Goal: Task Accomplishment & Management: Manage account settings

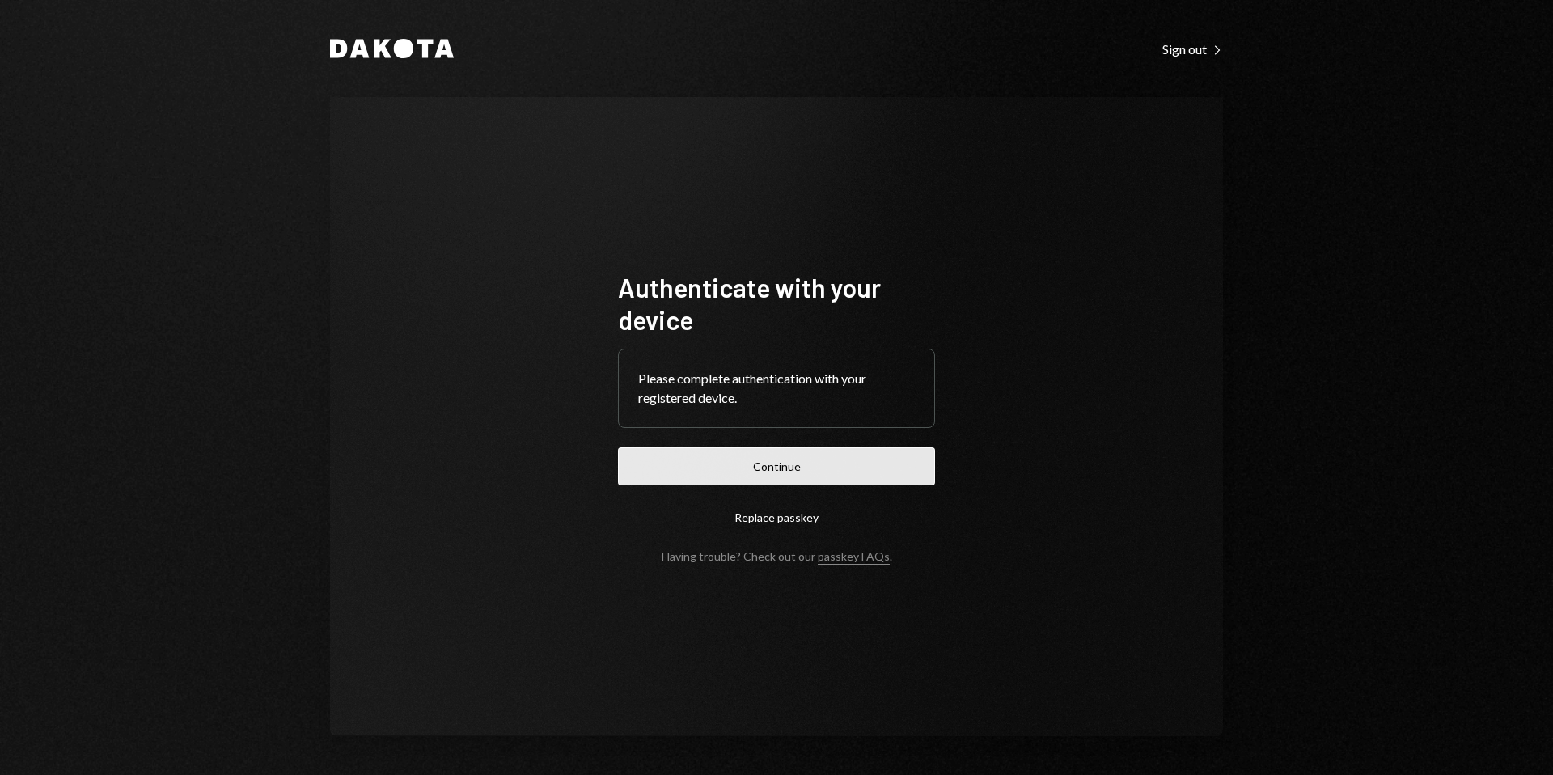
click at [788, 464] on button "Continue" at bounding box center [776, 466] width 317 height 38
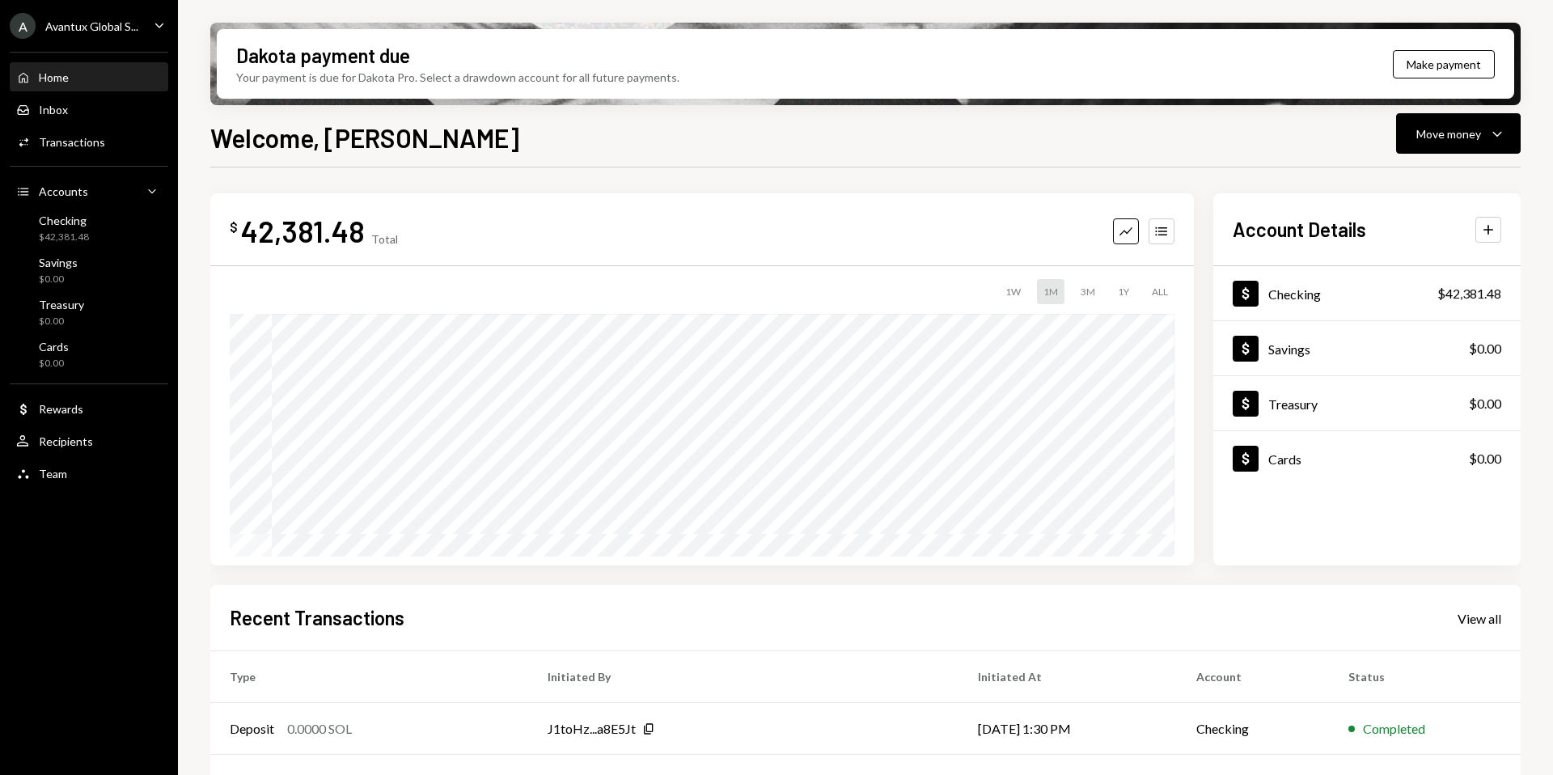
click at [95, 28] on div "Avantux Global S..." at bounding box center [91, 26] width 93 height 14
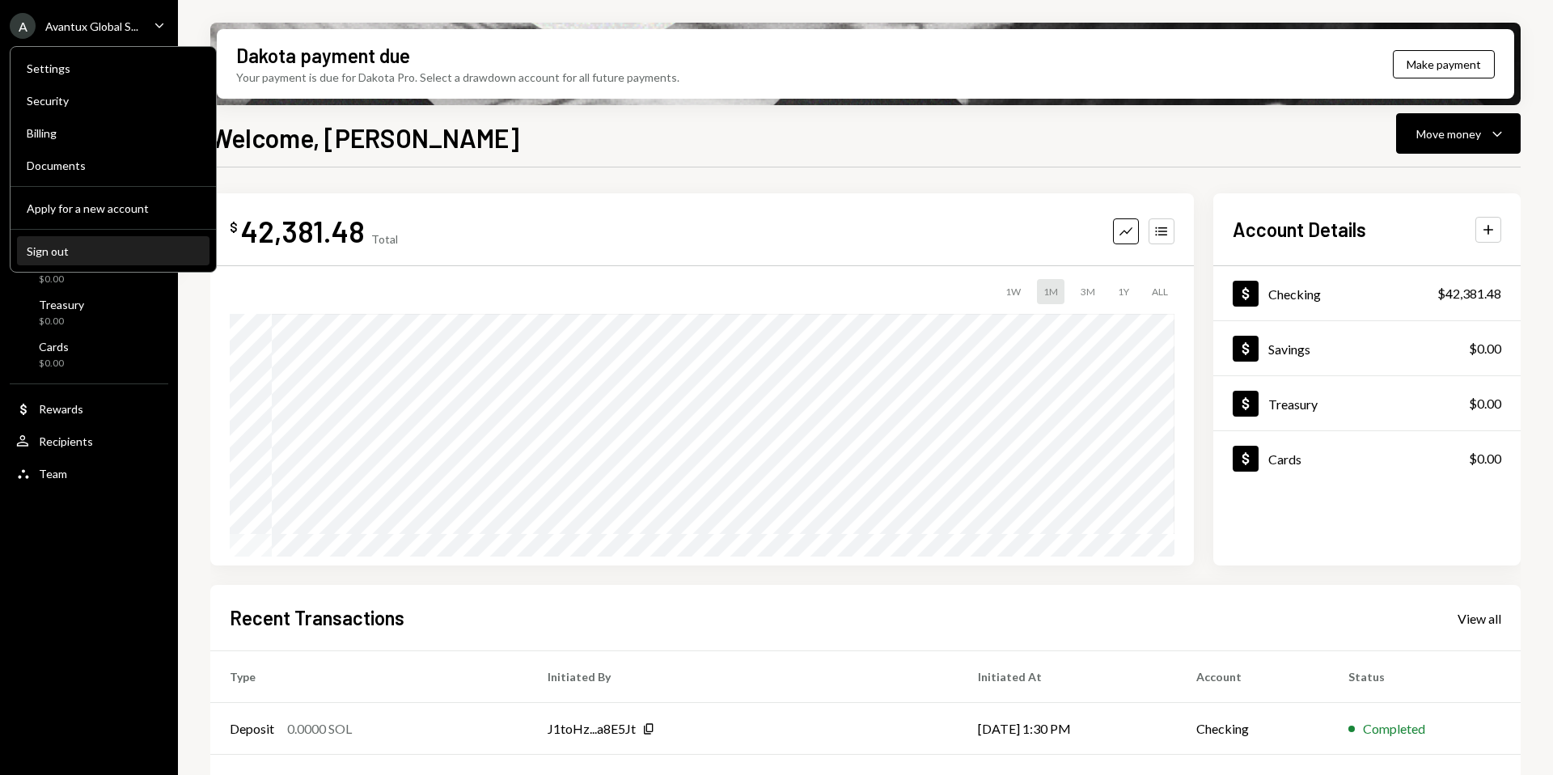
click at [68, 260] on button "Sign out" at bounding box center [113, 251] width 193 height 29
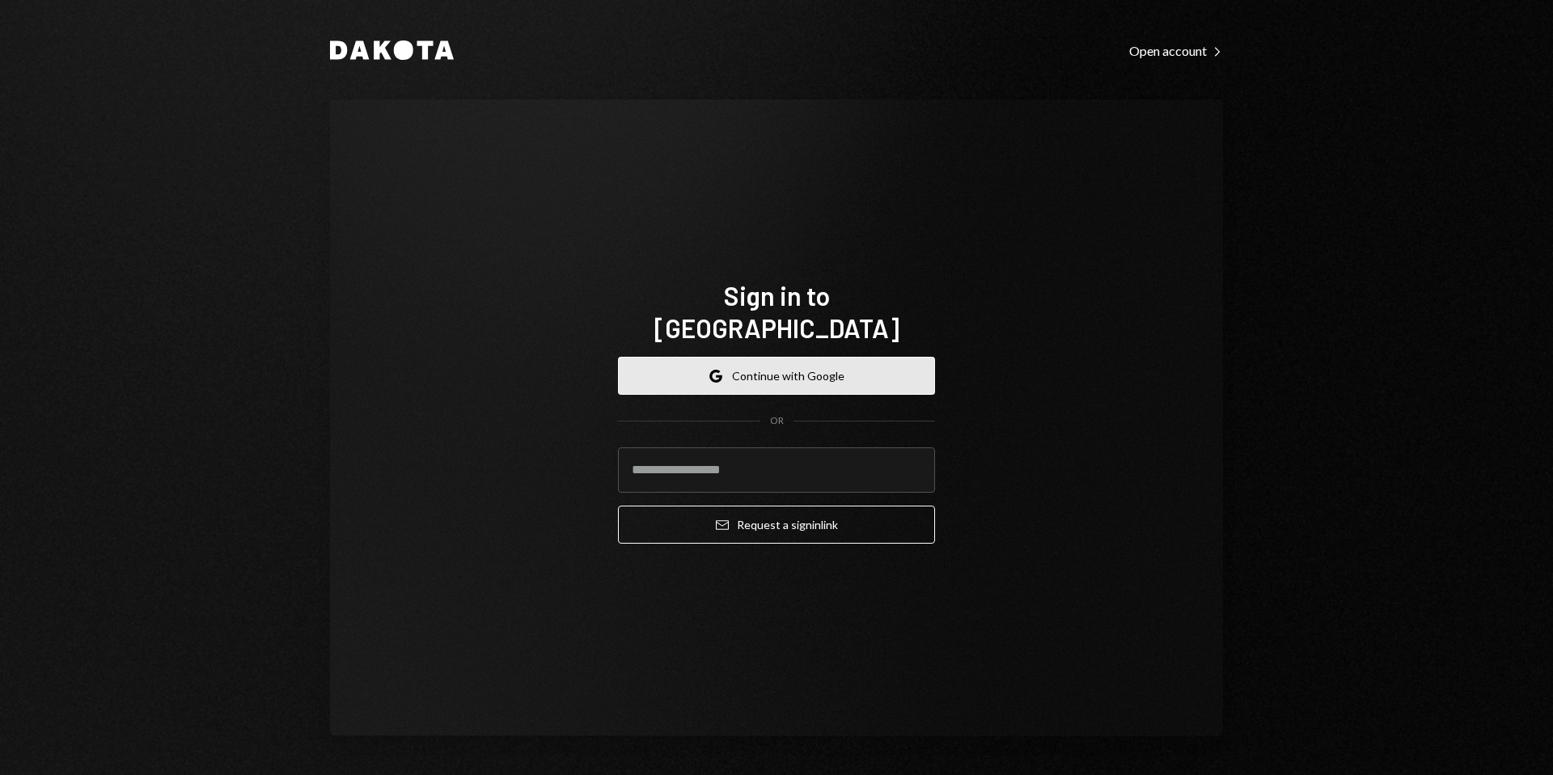
click at [749, 370] on button "Google Continue with Google" at bounding box center [776, 376] width 317 height 38
